Goal: Information Seeking & Learning: Learn about a topic

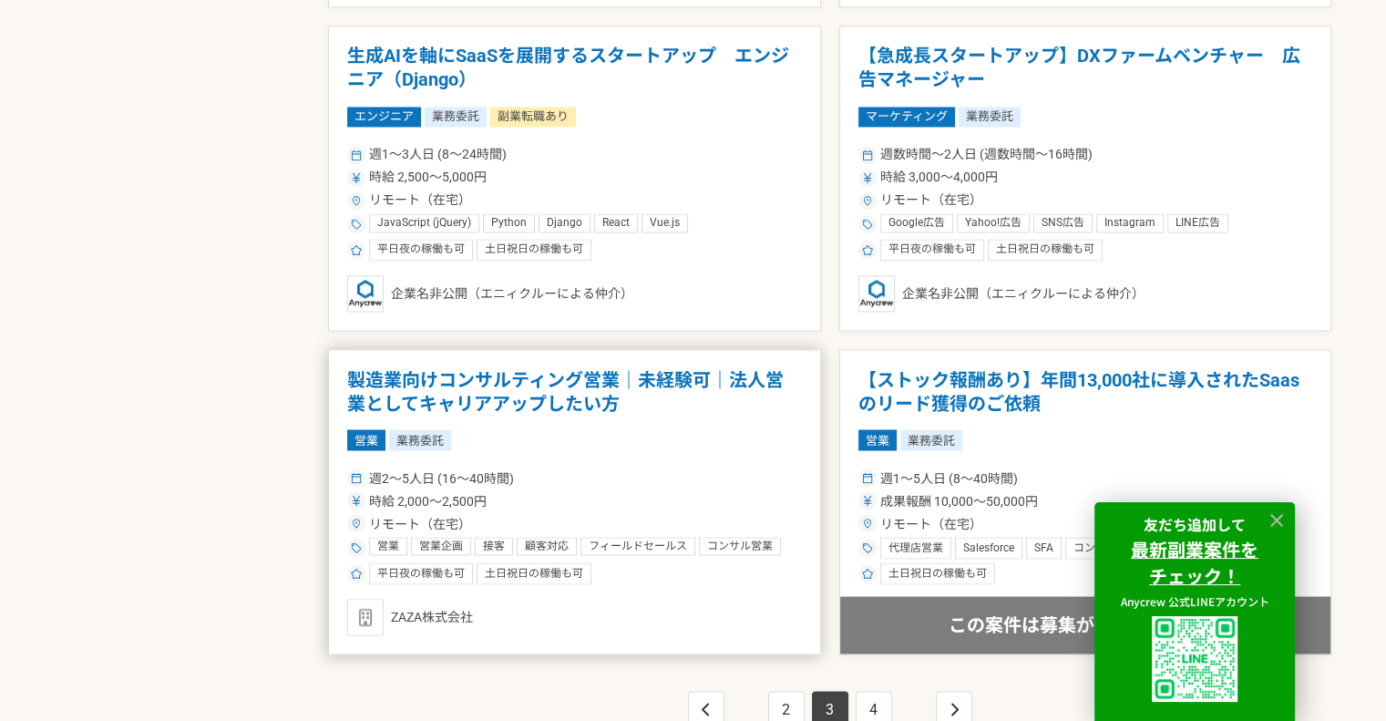
scroll to position [3189, 0]
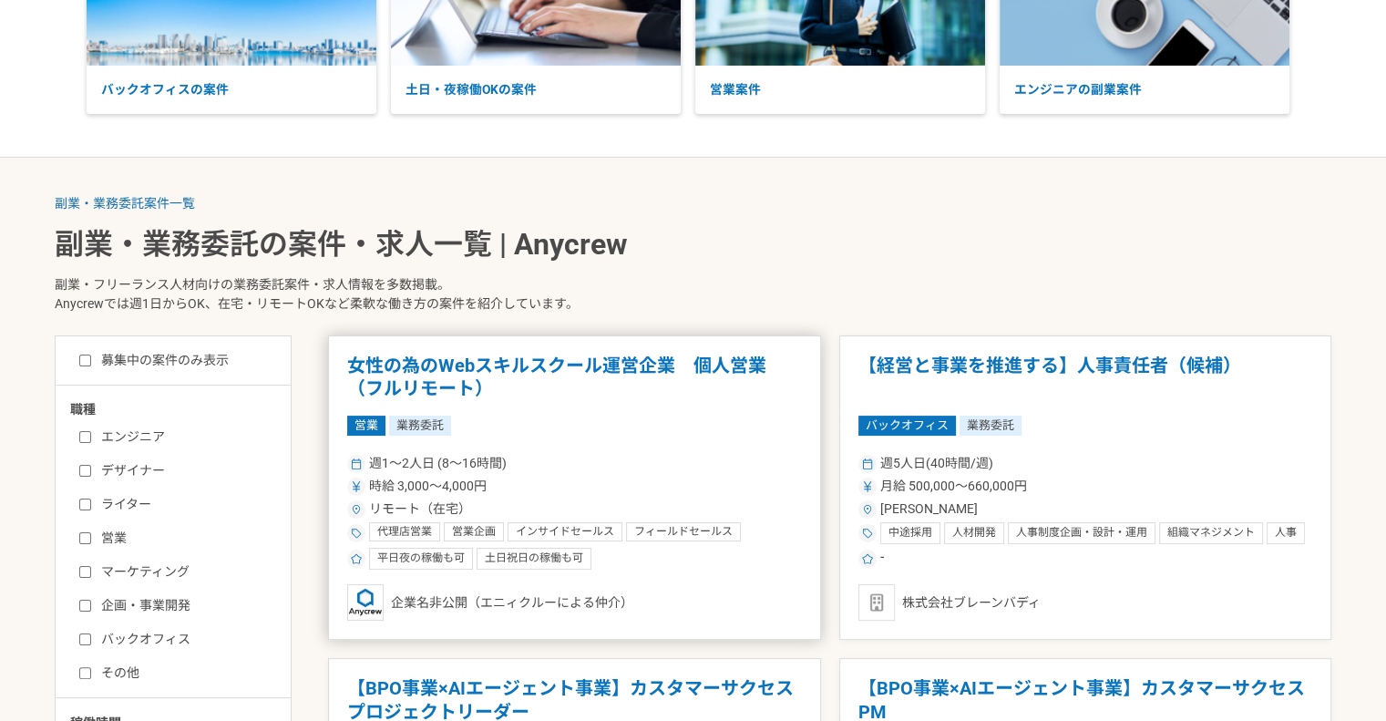
scroll to position [273, 0]
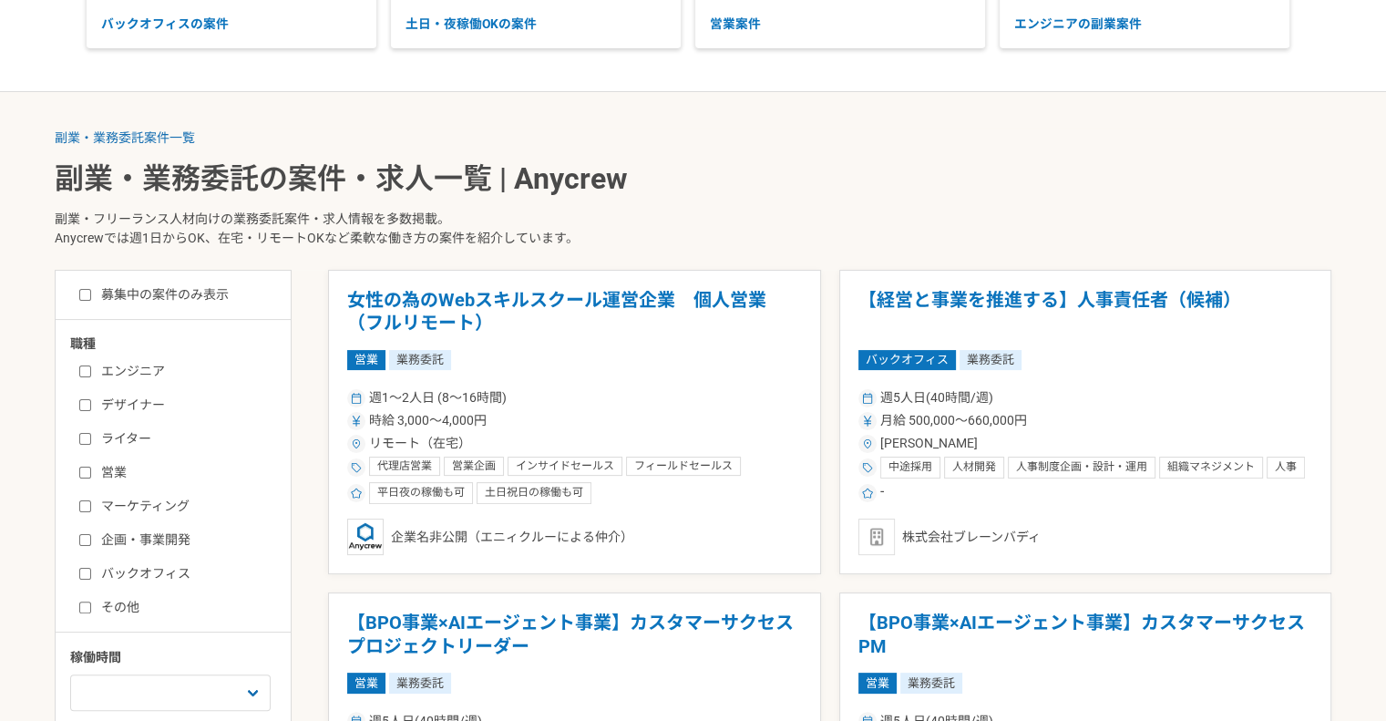
click at [87, 476] on input "営業" at bounding box center [85, 473] width 12 height 12
checkbox input "true"
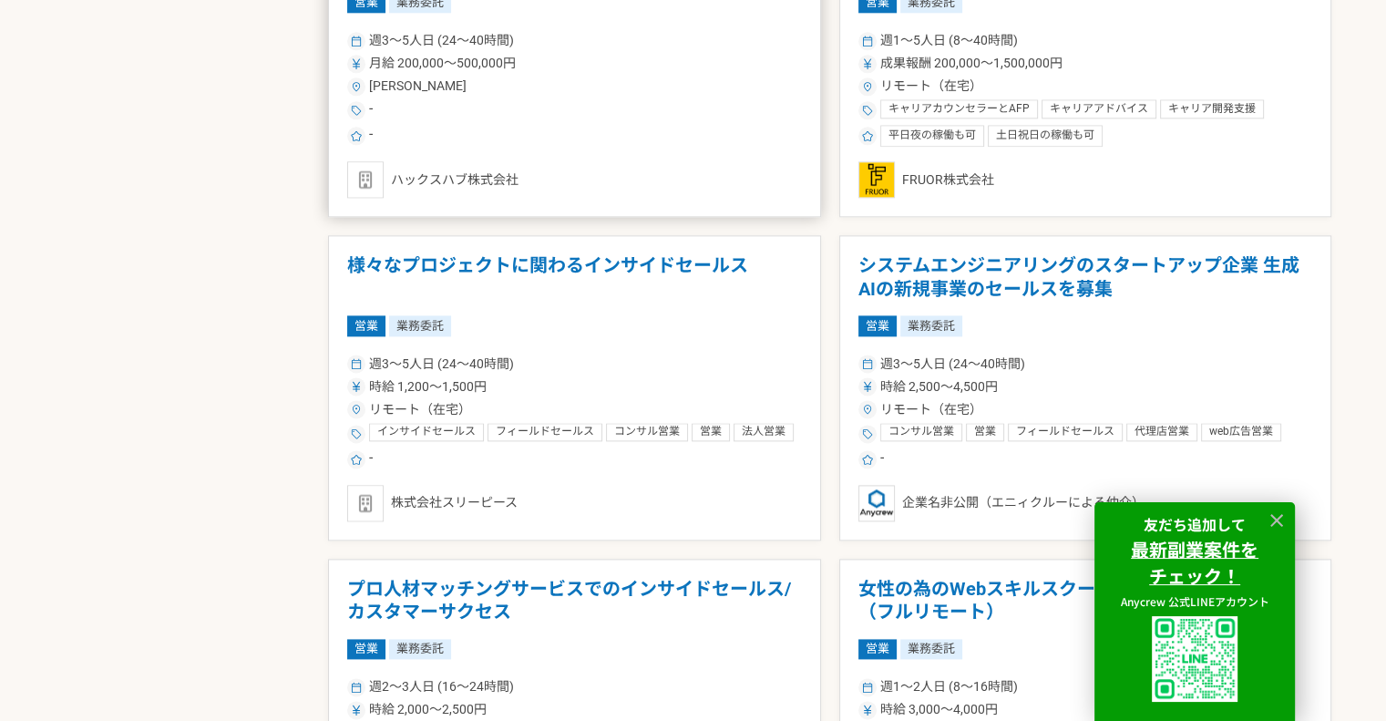
scroll to position [2278, 0]
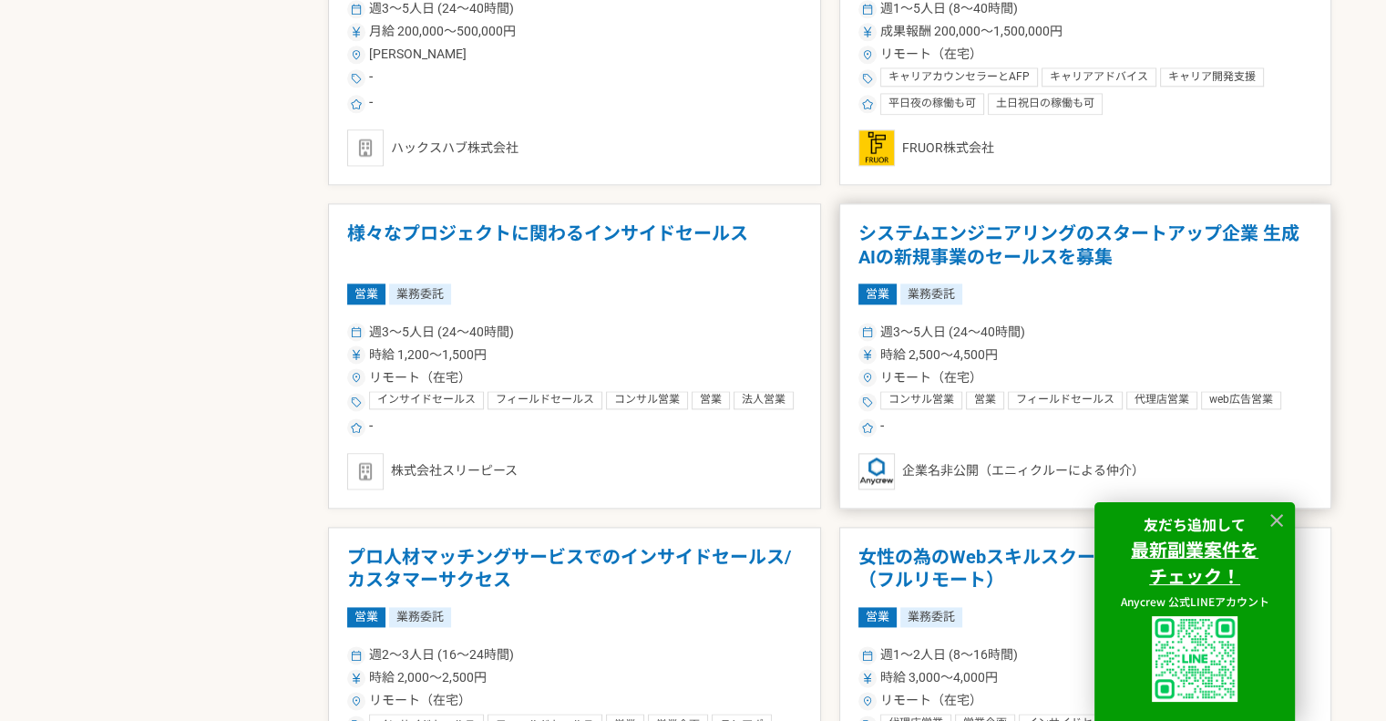
click at [926, 259] on h1 "システムエンジニアリングのスタートアップ企業 生成AIの新規事業のセールスを募集" at bounding box center [1085, 245] width 455 height 46
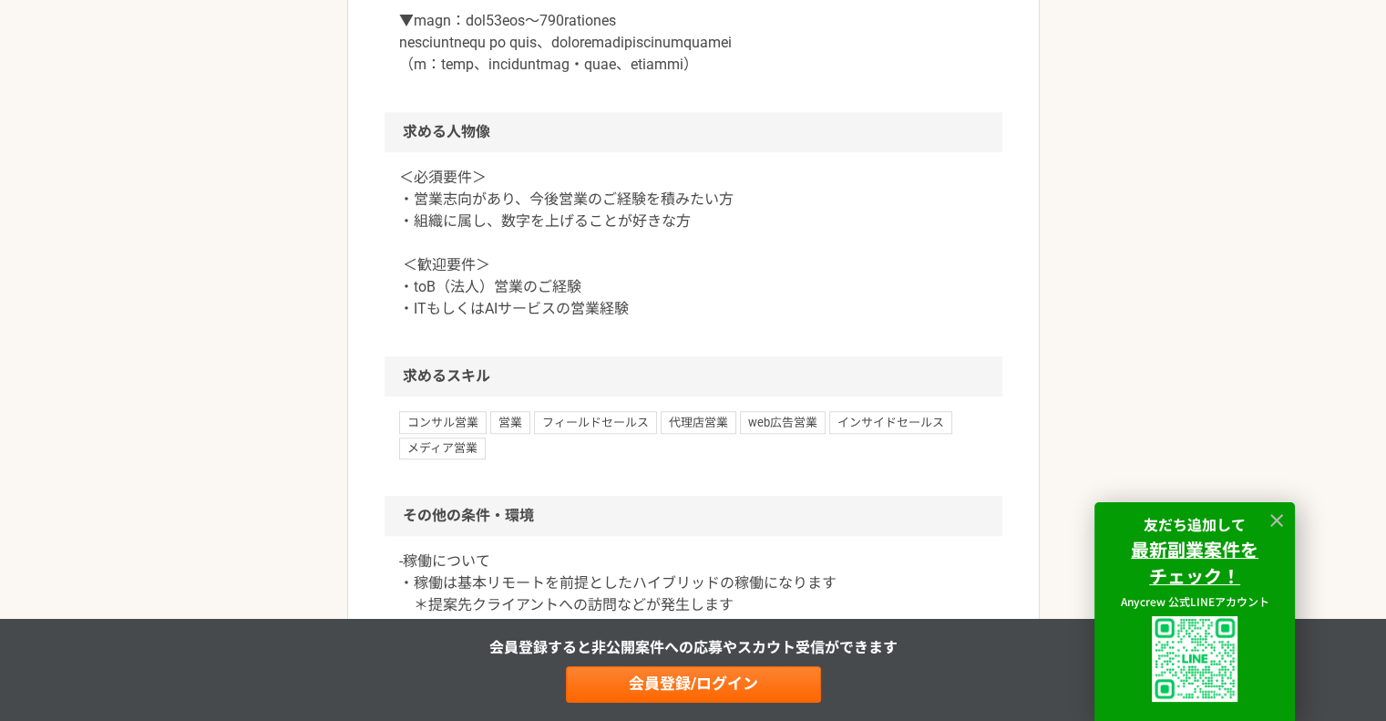
scroll to position [1094, 0]
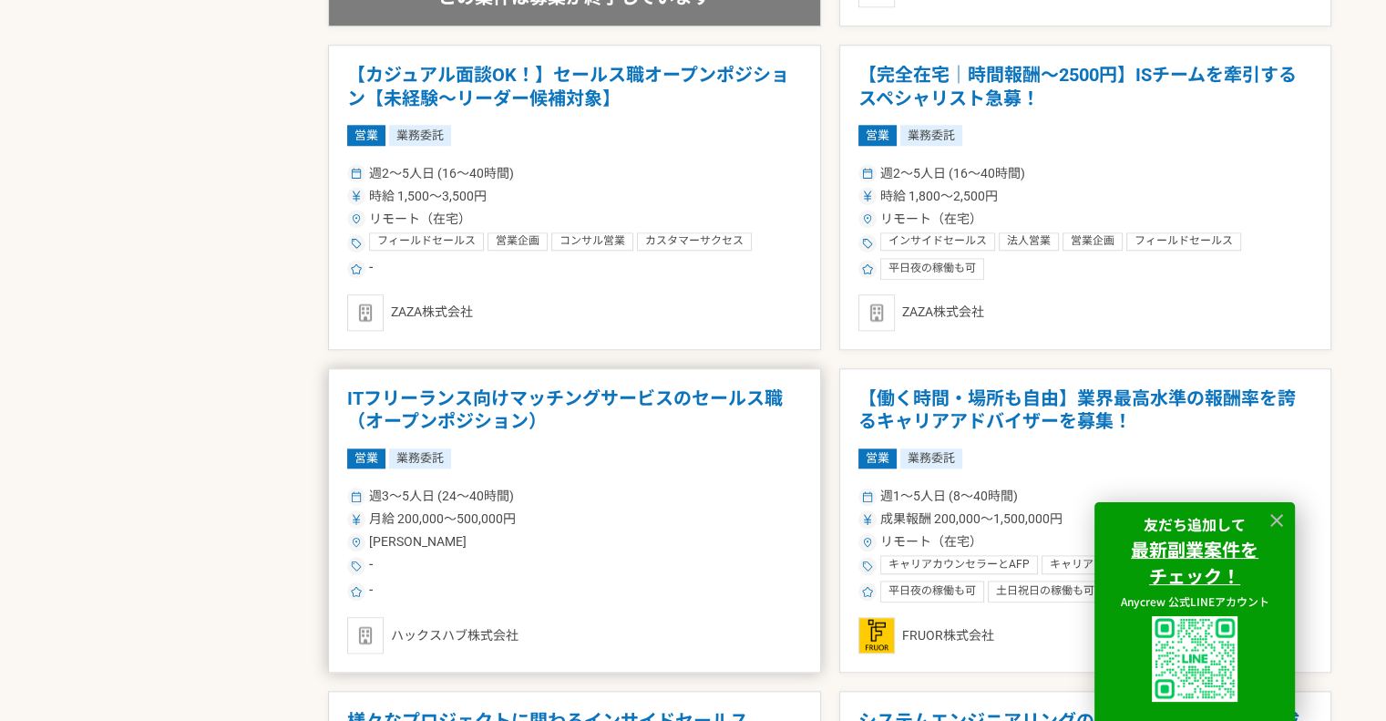
scroll to position [1823, 0]
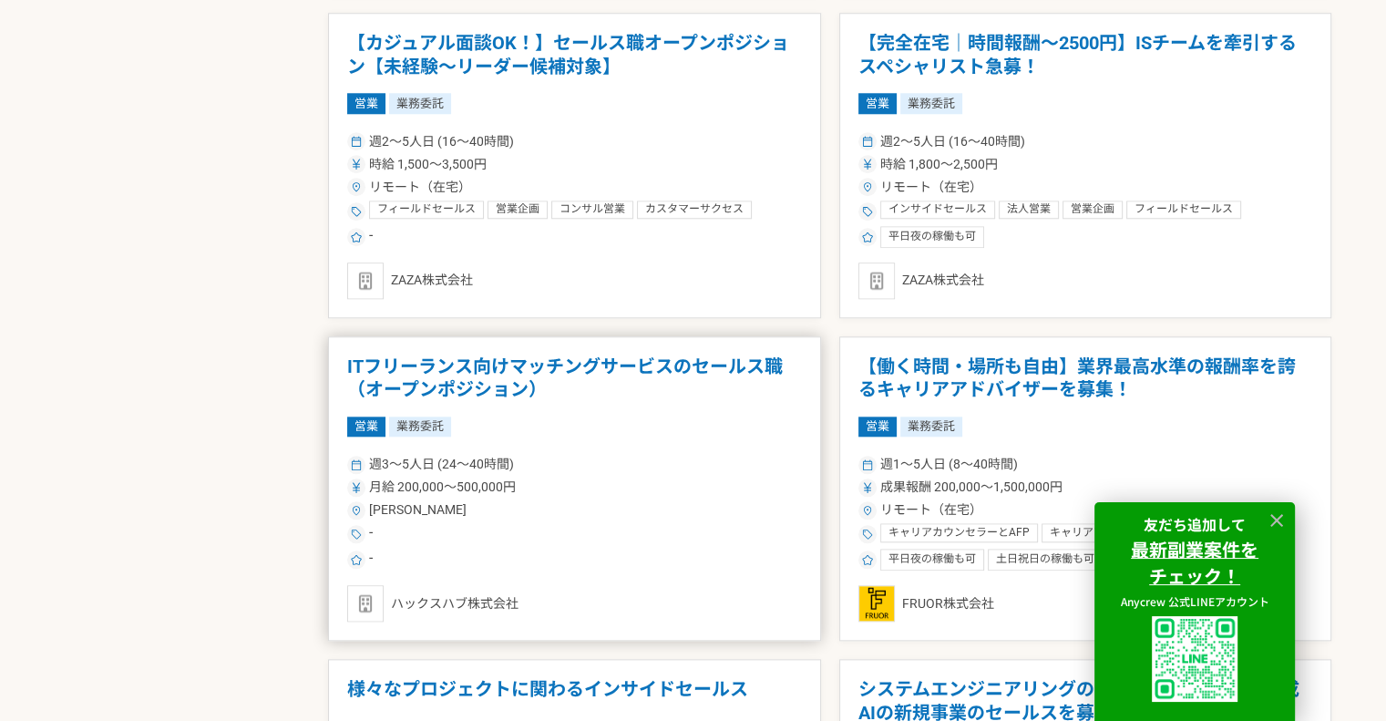
click at [511, 385] on h1 "ITフリーランス向けマッチングサービスのセールス職（オープンポジション）" at bounding box center [574, 378] width 455 height 46
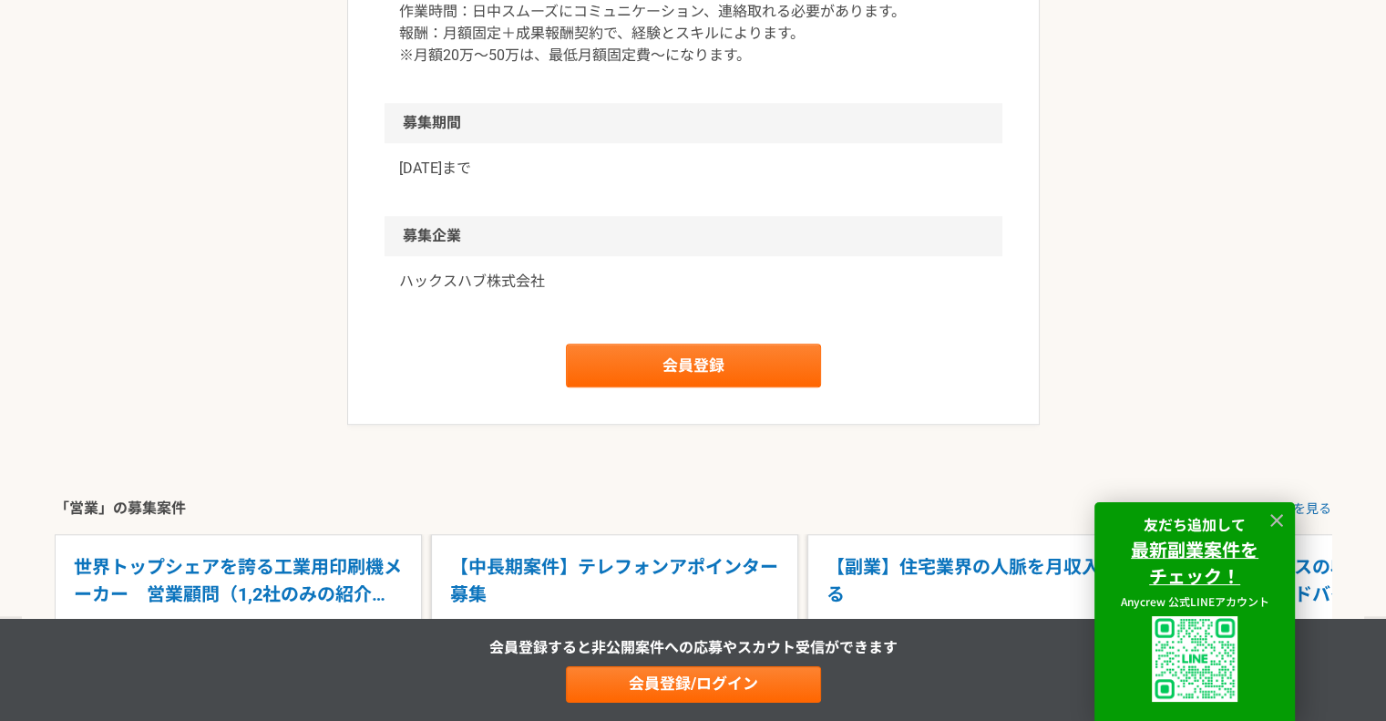
scroll to position [1640, 0]
